Goal: Transaction & Acquisition: Purchase product/service

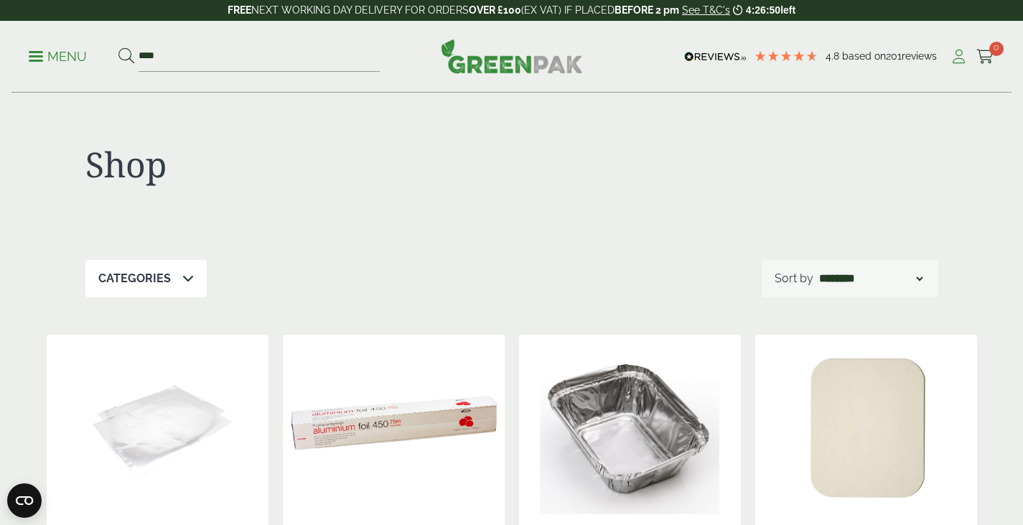
click at [955, 53] on icon at bounding box center [959, 57] width 18 height 14
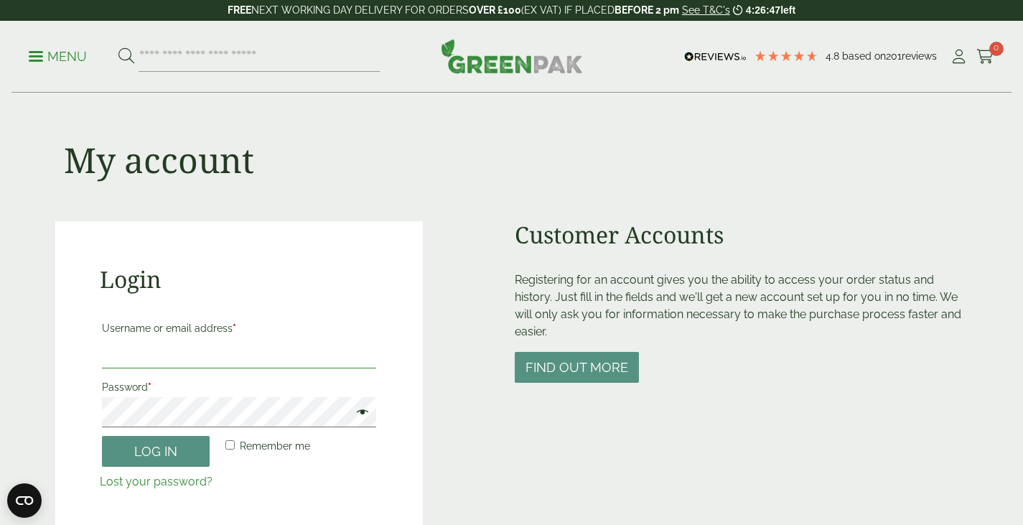
click at [147, 366] on input "Username or email address *" at bounding box center [239, 353] width 274 height 30
type input "**********"
click at [119, 460] on button "Log in" at bounding box center [156, 451] width 108 height 31
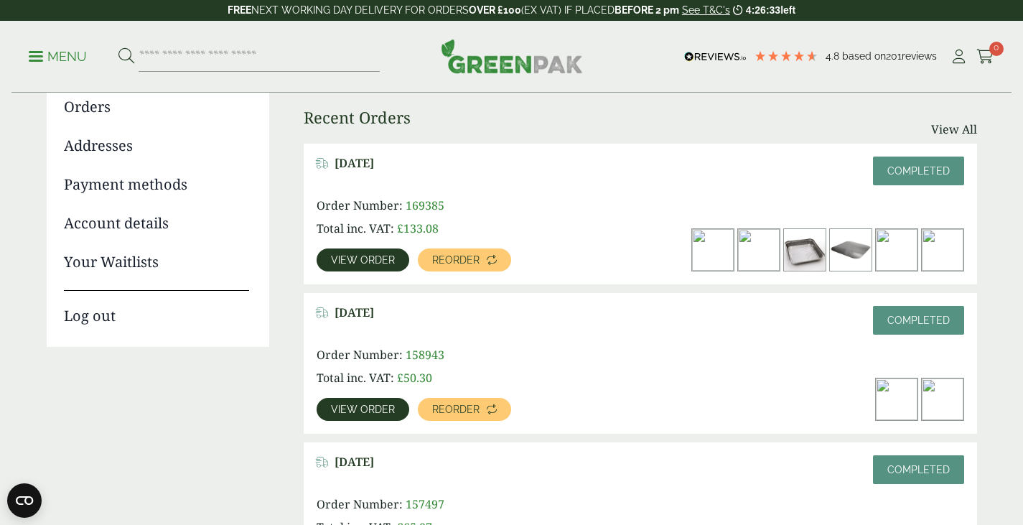
scroll to position [180, 0]
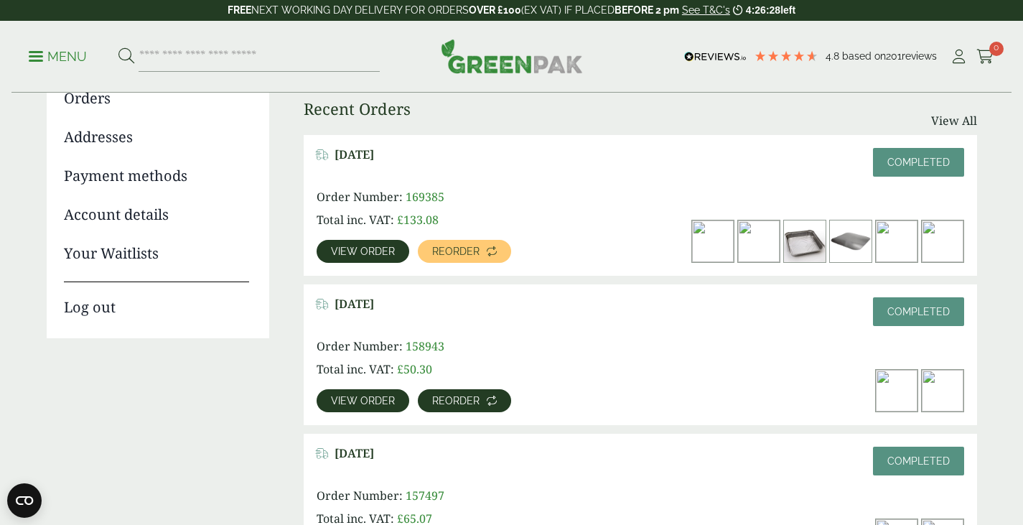
click at [474, 394] on link "Reorder" at bounding box center [464, 400] width 93 height 23
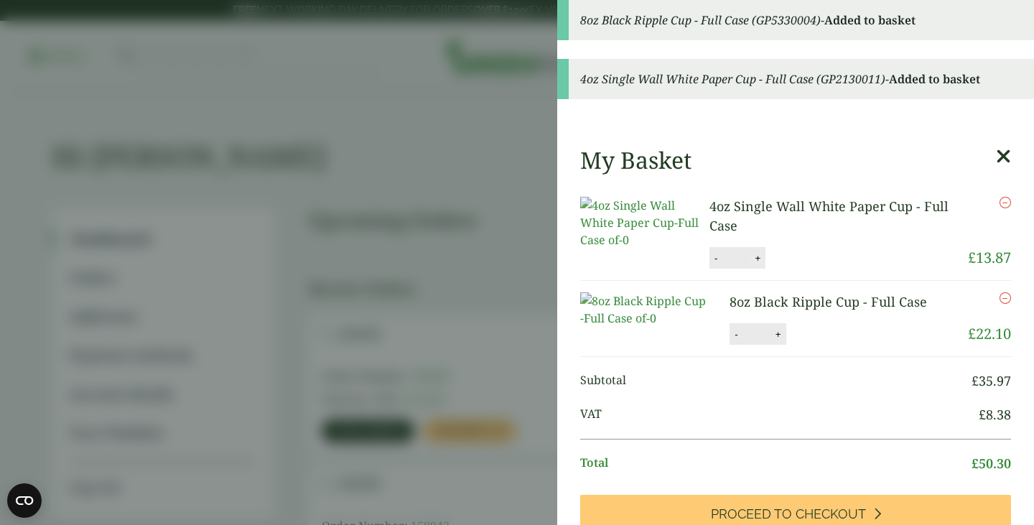
click at [754, 264] on button "+" at bounding box center [758, 258] width 14 height 12
type input "*"
click at [771, 340] on button "+" at bounding box center [778, 334] width 14 height 12
type input "*"
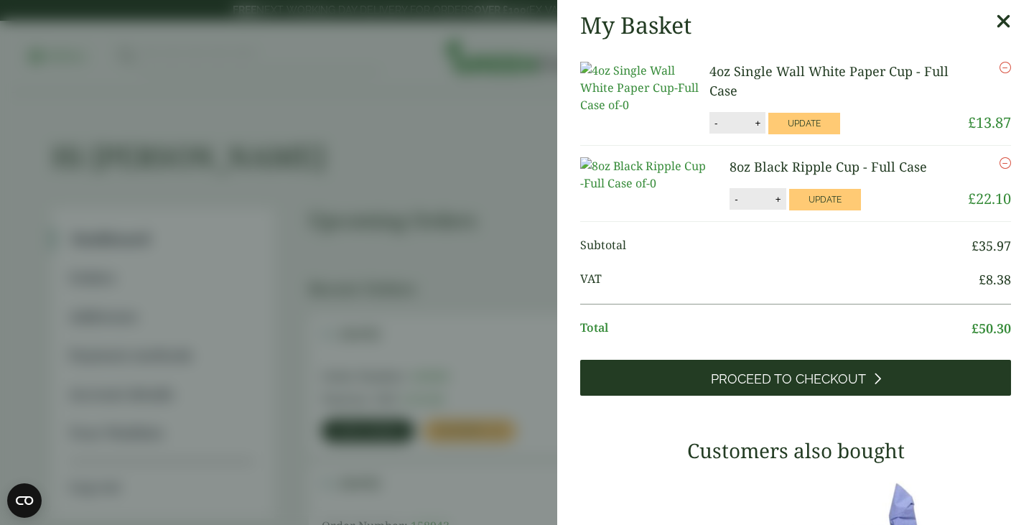
click at [790, 387] on span "Proceed to Checkout" at bounding box center [788, 379] width 155 height 16
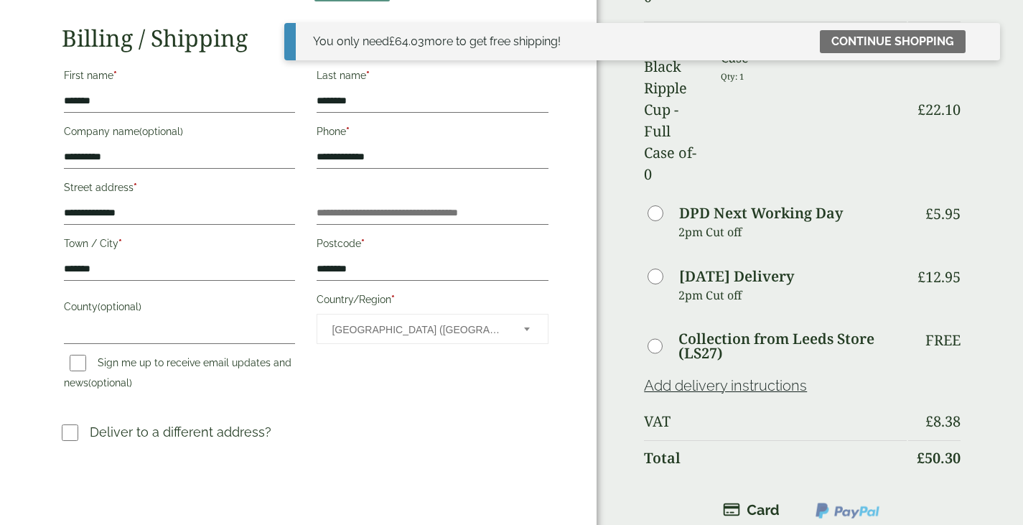
scroll to position [206, 0]
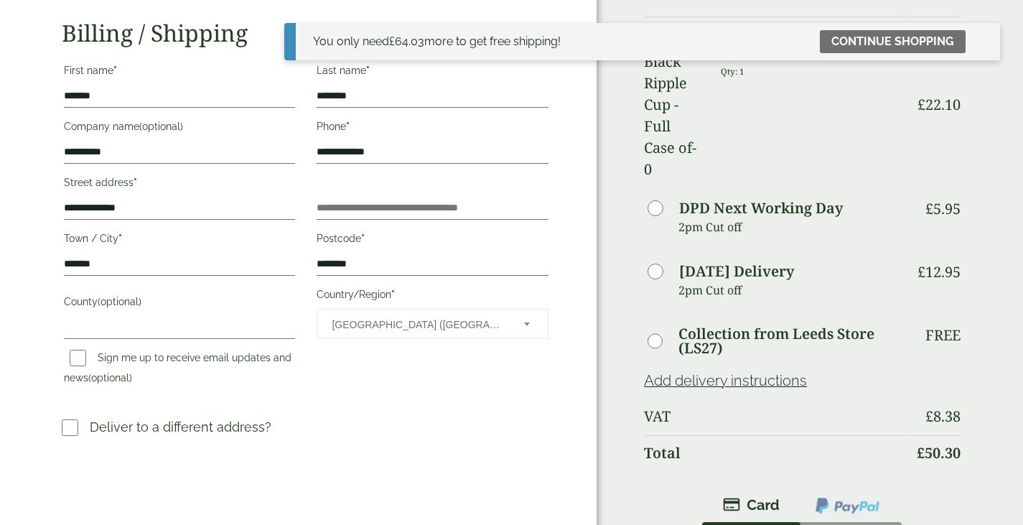
click at [857, 496] on img at bounding box center [847, 505] width 67 height 19
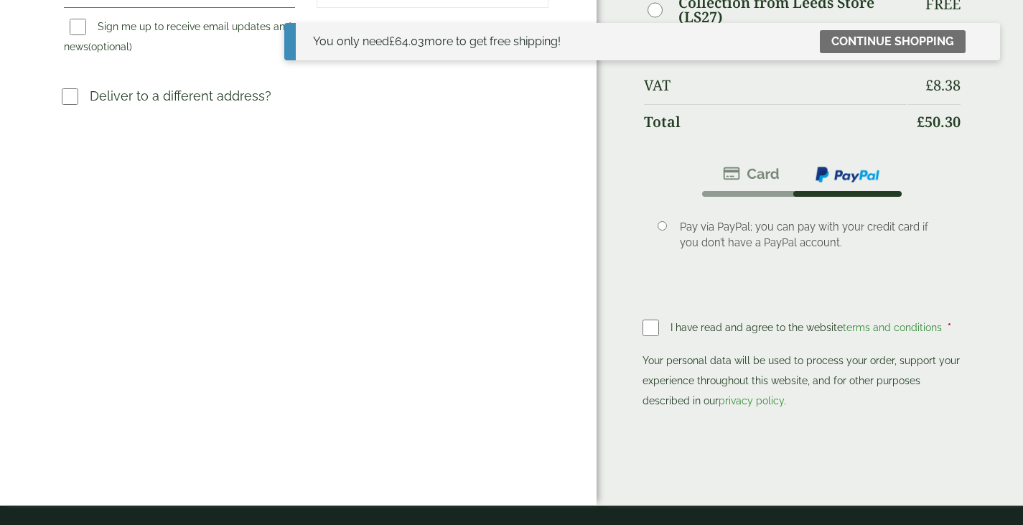
scroll to position [542, 0]
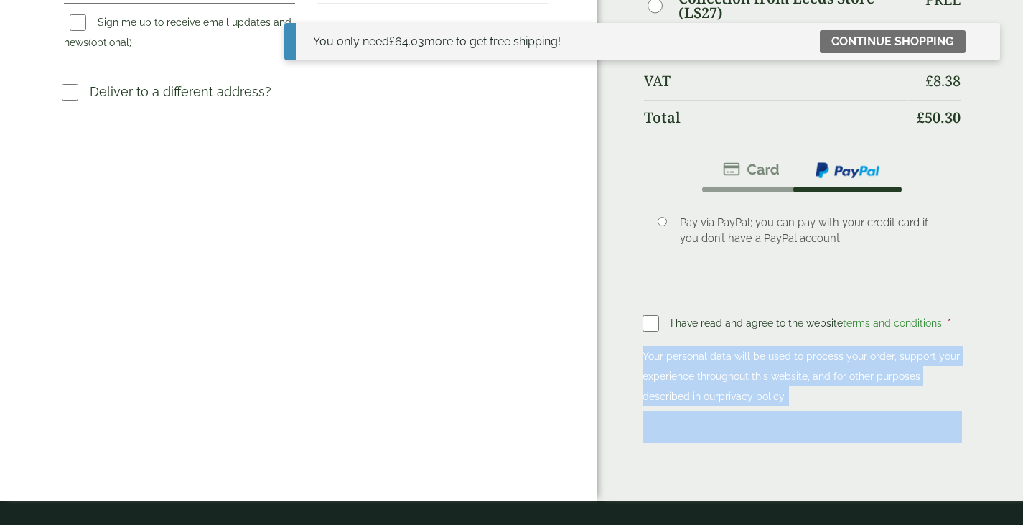
drag, startPoint x: 1017, startPoint y: 355, endPoint x: 985, endPoint y: 90, distance: 266.9
click at [985, 90] on div "**********" at bounding box center [511, 172] width 1023 height 1428
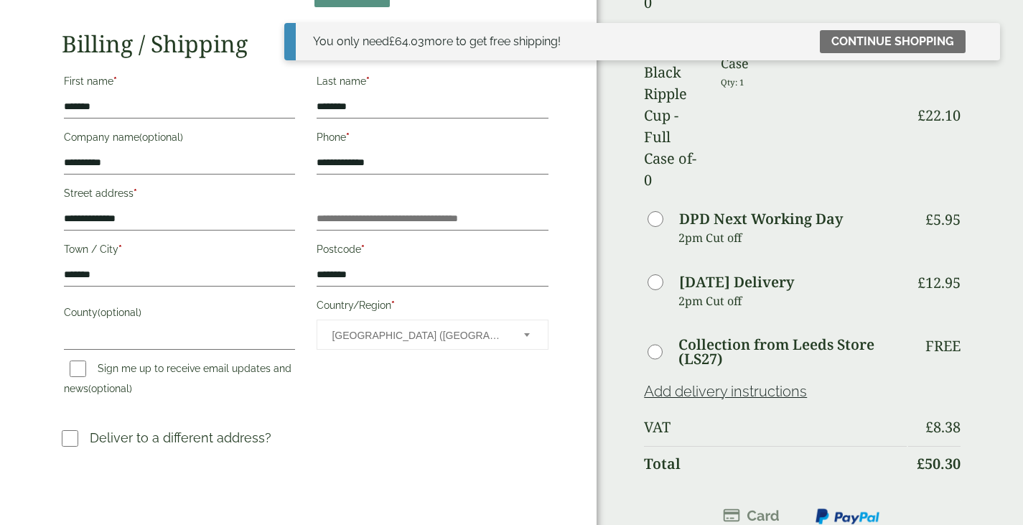
scroll to position [196, 0]
click at [169, 521] on span "(optional)" at bounding box center [161, 526] width 44 height 11
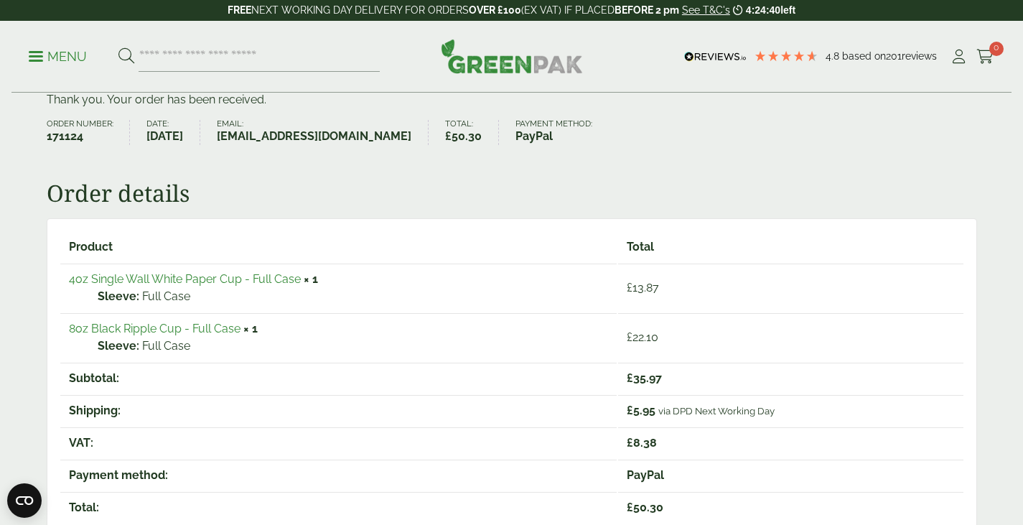
scroll to position [159, 0]
